Goal: Task Accomplishment & Management: Manage account settings

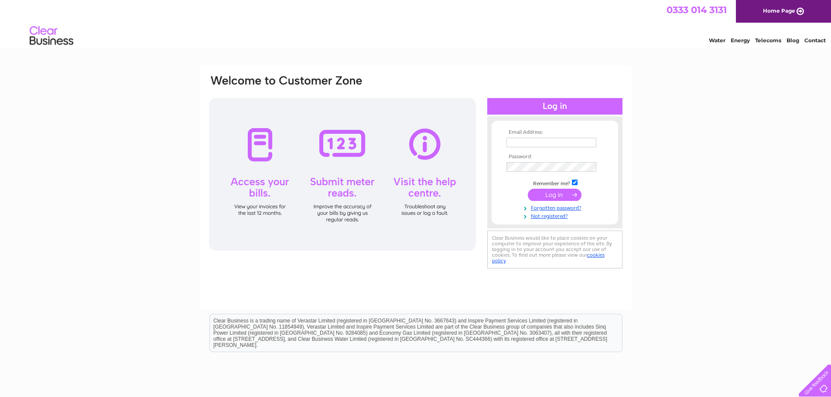
type input "michael.bayne@btinternet.com"
click at [556, 195] on input "submit" at bounding box center [555, 195] width 54 height 12
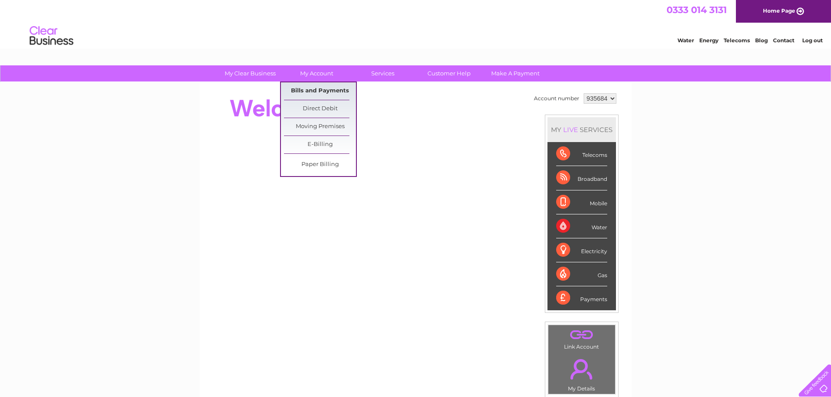
click at [320, 91] on link "Bills and Payments" at bounding box center [320, 90] width 72 height 17
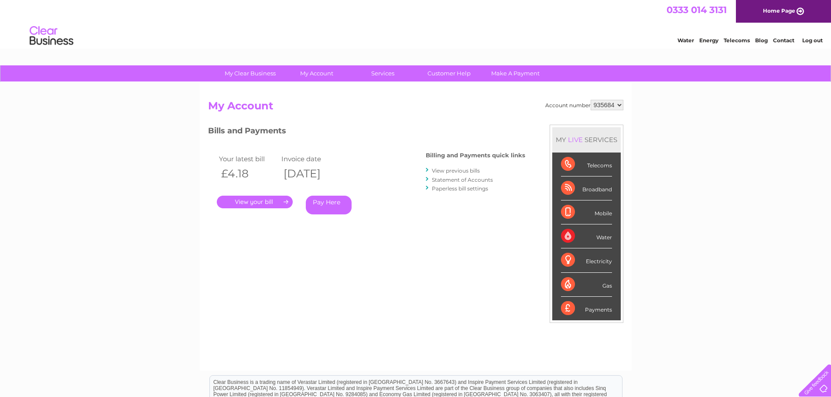
click at [263, 197] on link "." at bounding box center [255, 202] width 76 height 13
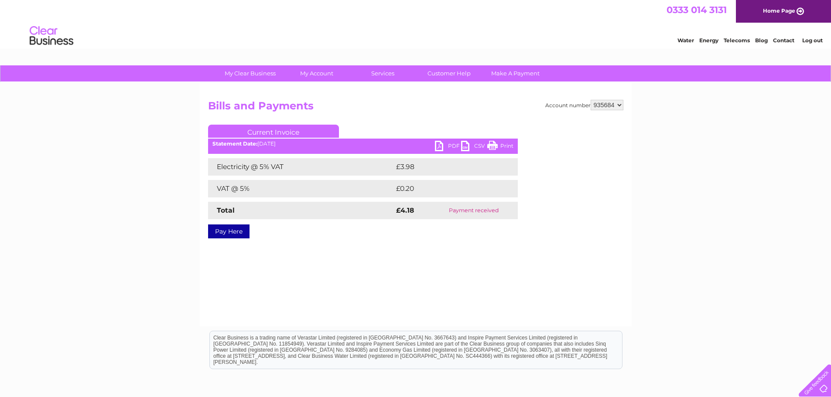
click at [451, 145] on link "PDF" at bounding box center [448, 147] width 26 height 13
